Goal: Information Seeking & Learning: Compare options

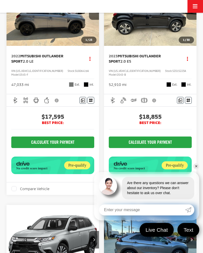
scroll to position [78, 0]
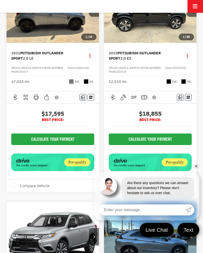
click at [194, 169] on link "✕" at bounding box center [196, 166] width 6 height 6
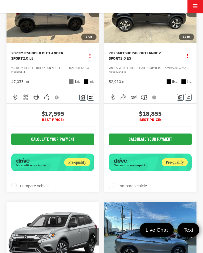
scroll to position [0, 0]
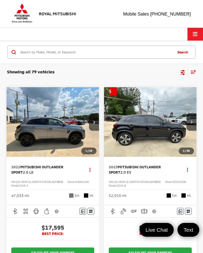
click at [184, 71] on icon "Select filters" at bounding box center [183, 71] width 5 height 3
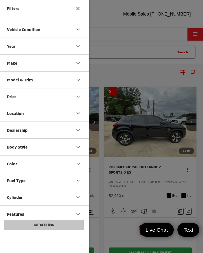
click at [10, 65] on div "Make" at bounding box center [12, 63] width 10 height 5
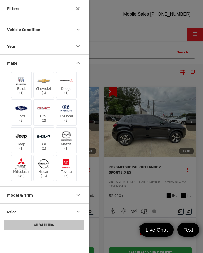
click at [20, 86] on img at bounding box center [21, 81] width 14 height 12
click at [0, 0] on input "Buick (1)" at bounding box center [0, 0] width 0 height 0
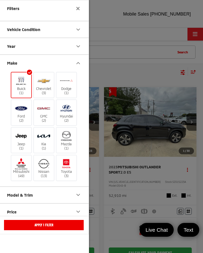
click at [25, 230] on button "Apply 1 Filter" at bounding box center [44, 225] width 80 height 10
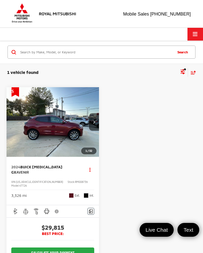
click at [182, 72] on icon "Select filters" at bounding box center [183, 70] width 5 height 3
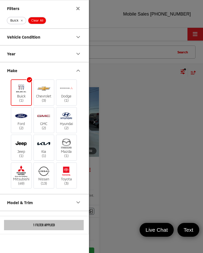
click at [15, 89] on img at bounding box center [21, 88] width 14 height 12
click at [0, 0] on input "Buick (1)" at bounding box center [0, 0] width 0 height 0
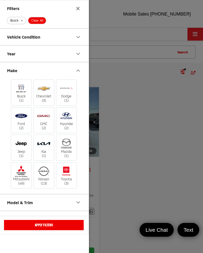
click at [36, 21] on span "Clear All" at bounding box center [37, 21] width 12 height 4
click at [37, 21] on span "Clear All" at bounding box center [37, 21] width 12 height 4
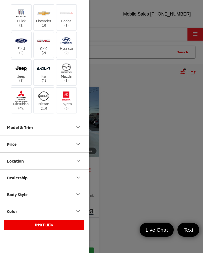
scroll to position [68, 0]
click at [63, 72] on img at bounding box center [66, 68] width 14 height 12
click at [0, 0] on input "Mazda (1)" at bounding box center [0, 0] width 0 height 0
click at [39, 73] on img at bounding box center [44, 68] width 14 height 12
click at [0, 0] on input "Kia (1)" at bounding box center [0, 0] width 0 height 0
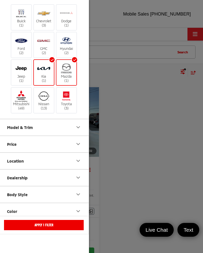
click at [43, 230] on button "Apply 1 Filter" at bounding box center [44, 225] width 80 height 10
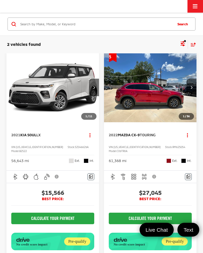
scroll to position [35, 0]
click at [40, 88] on img "2021 Kia Soul LX 0" at bounding box center [52, 88] width 93 height 70
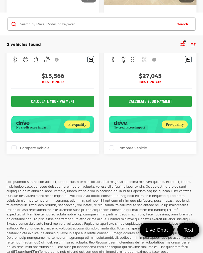
scroll to position [0, 0]
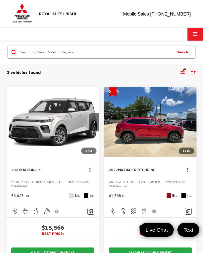
click at [183, 71] on icon "Select filters" at bounding box center [183, 72] width 6 height 6
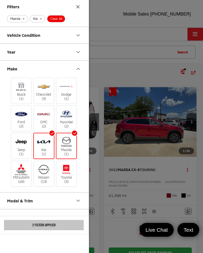
scroll to position [4, 0]
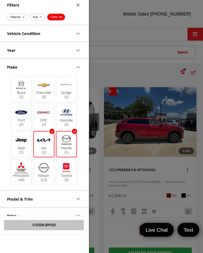
click at [58, 15] on span "Clear All" at bounding box center [56, 17] width 12 height 4
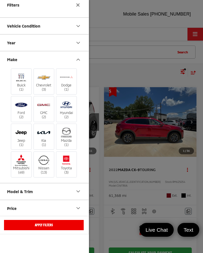
click at [45, 87] on label "Chevrolet (3)" at bounding box center [44, 81] width 20 height 20
click at [0, 0] on input "Chevrolet (3)" at bounding box center [0, 0] width 0 height 0
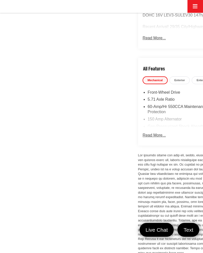
scroll to position [323, 0]
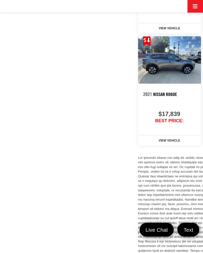
scroll to position [550, 0]
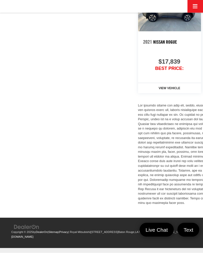
scroll to position [832, 0]
